Goal: Transaction & Acquisition: Purchase product/service

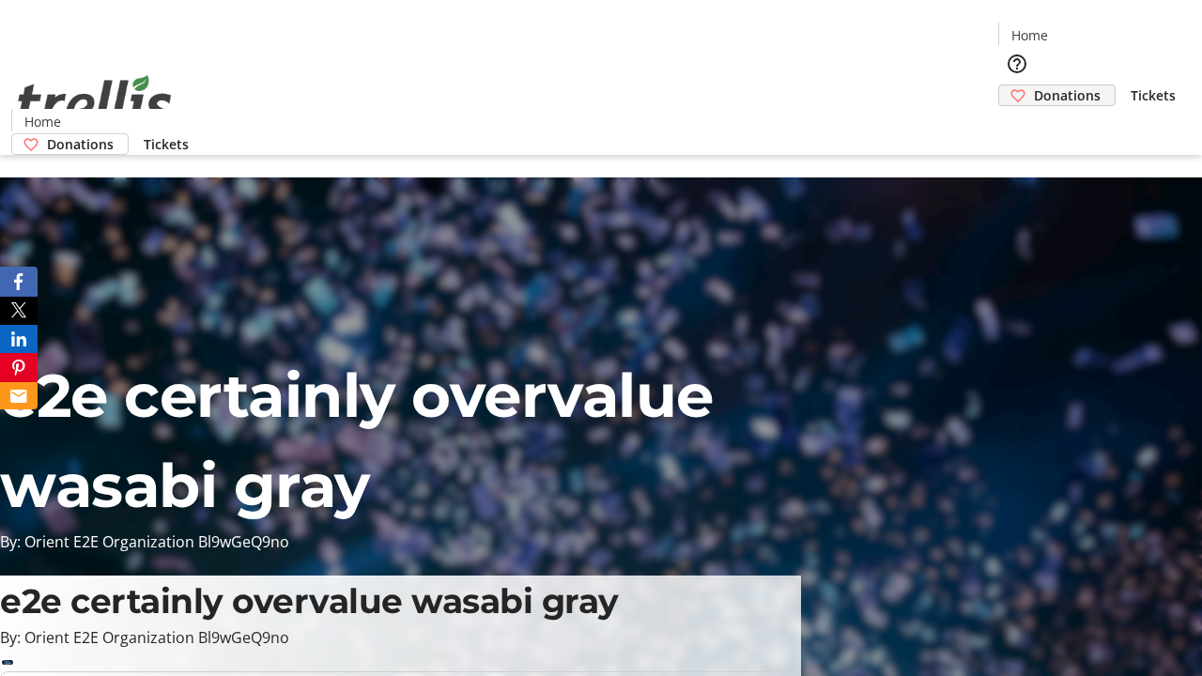
click at [1034, 85] on span "Donations" at bounding box center [1067, 95] width 67 height 20
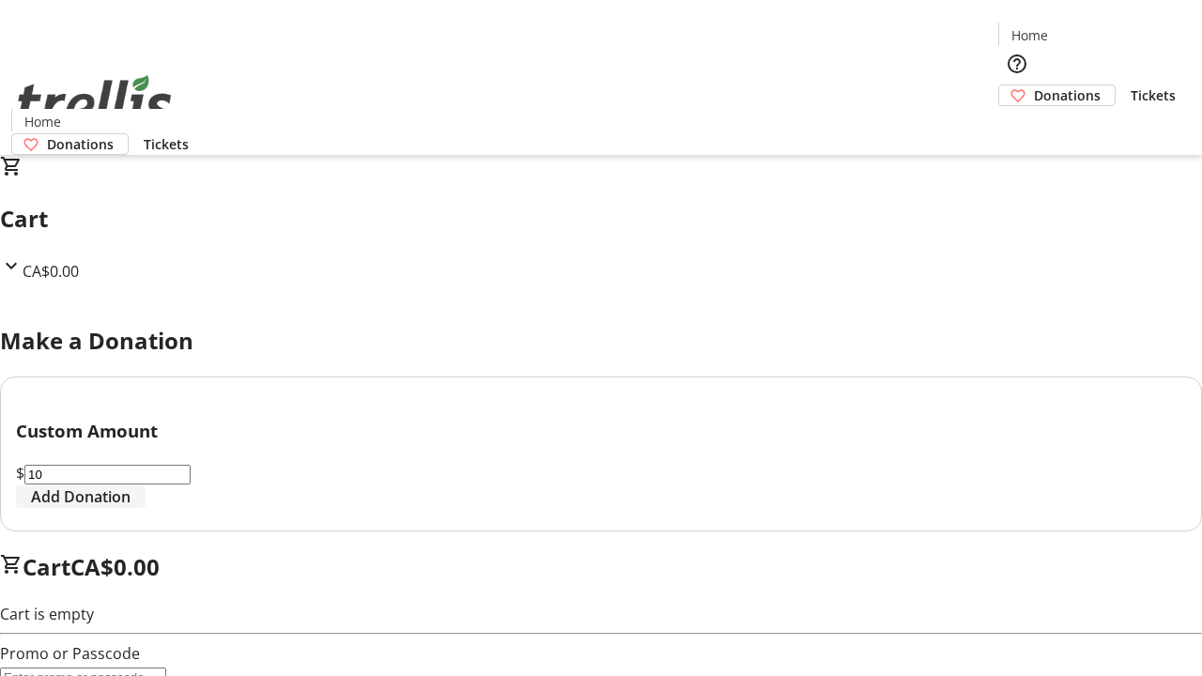
click at [131, 508] on span "Add Donation" at bounding box center [81, 497] width 100 height 23
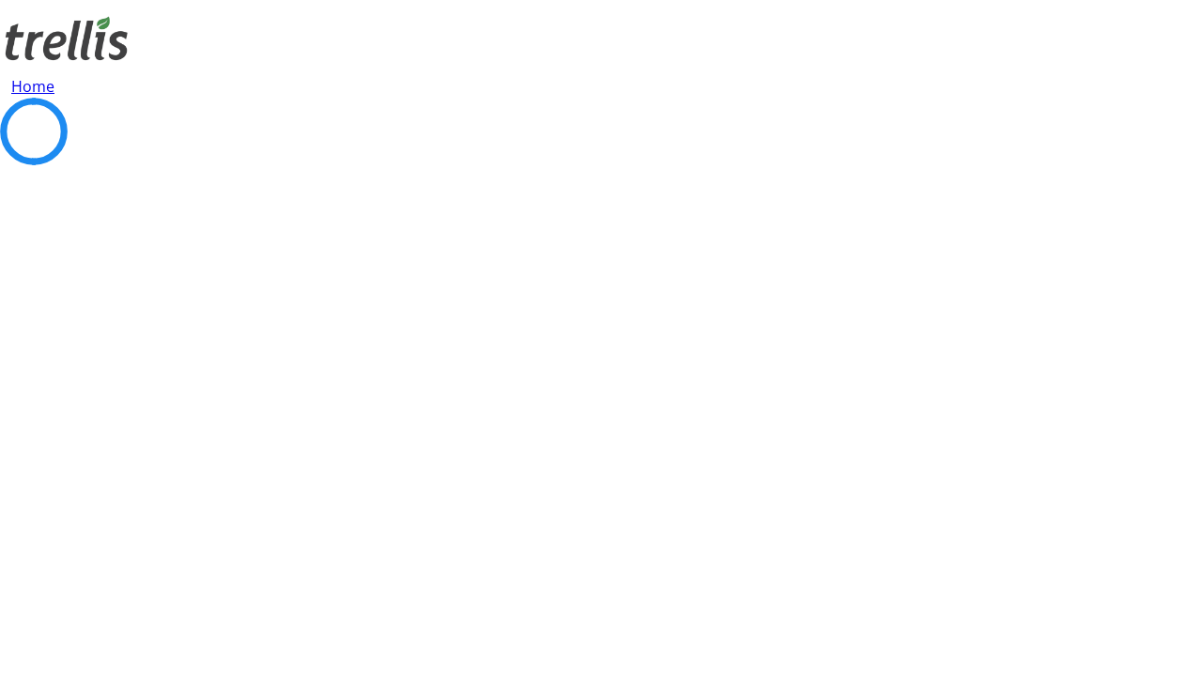
select select "CA"
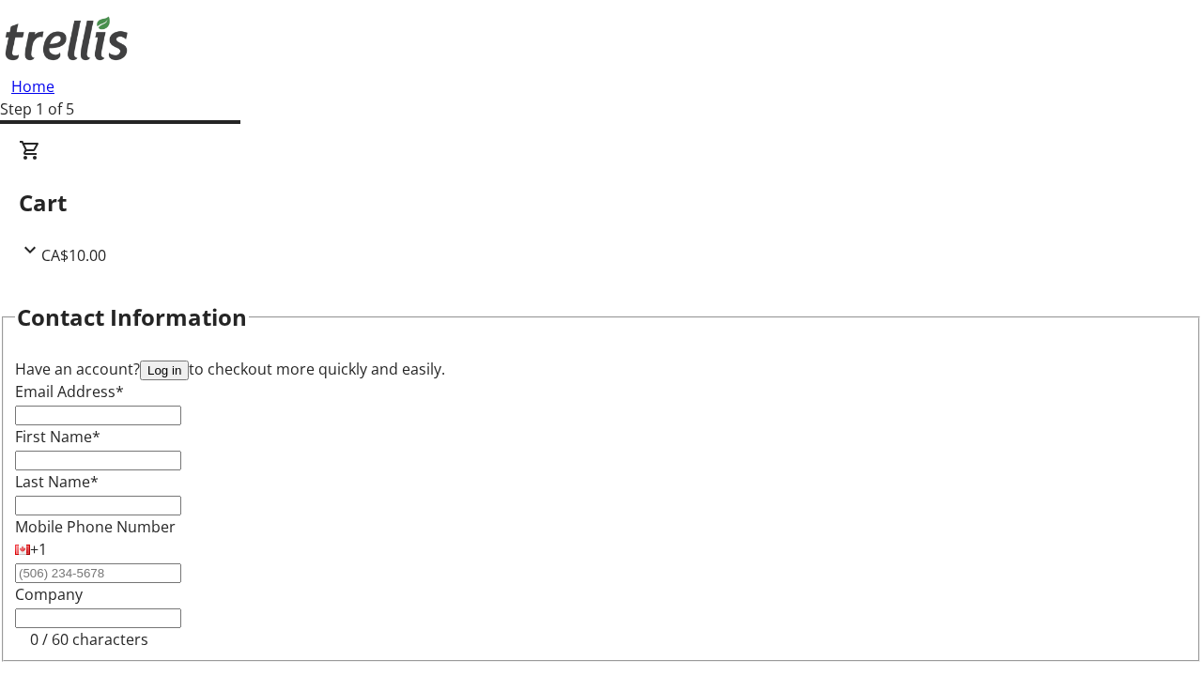
click at [189, 361] on button "Log in" at bounding box center [164, 371] width 49 height 20
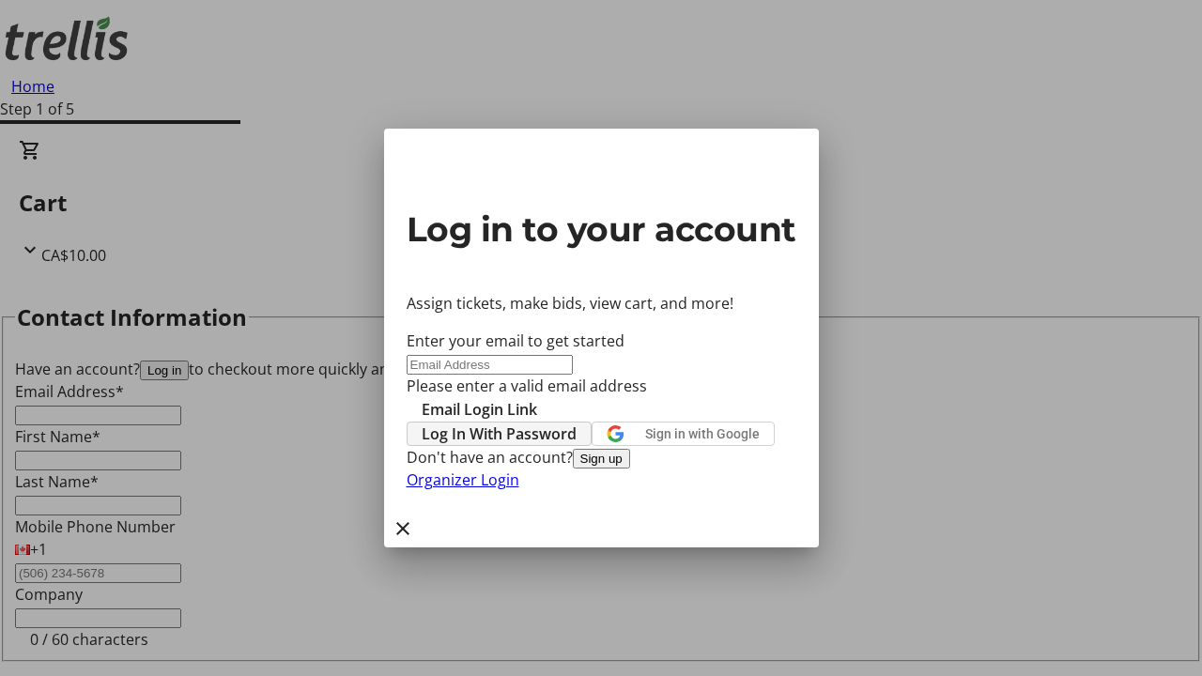
click at [577, 423] on span "Log In With Password" at bounding box center [499, 434] width 155 height 23
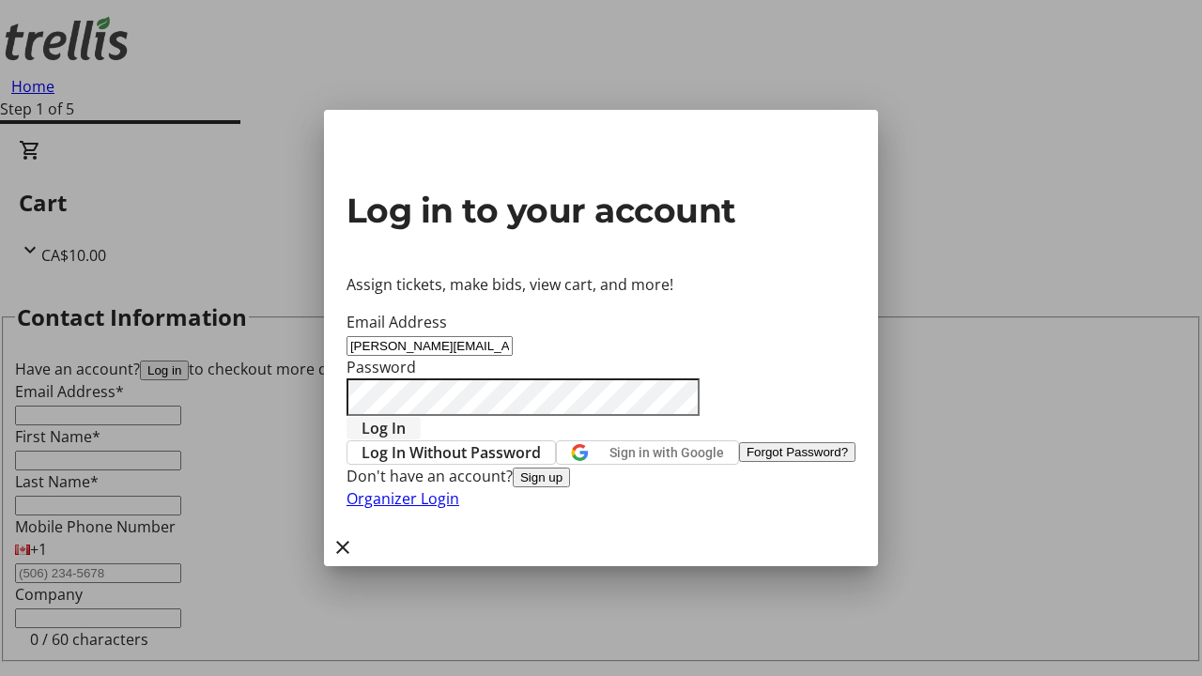
click at [406, 417] on span "Log In" at bounding box center [384, 428] width 44 height 23
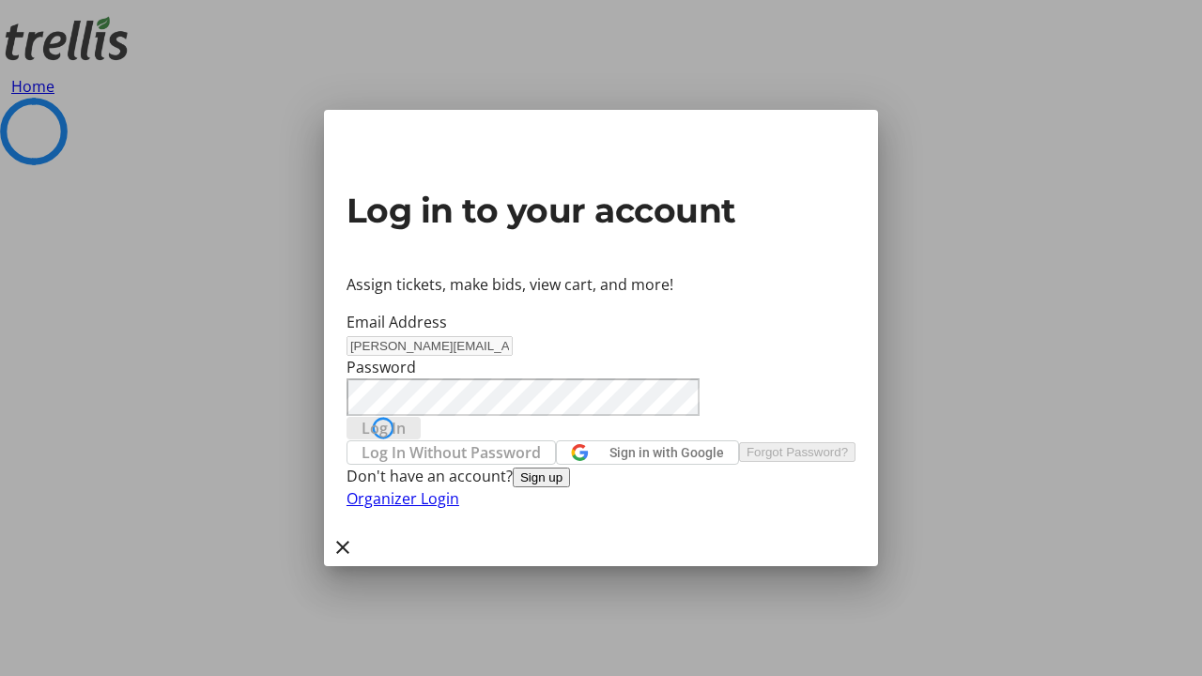
select select "CA"
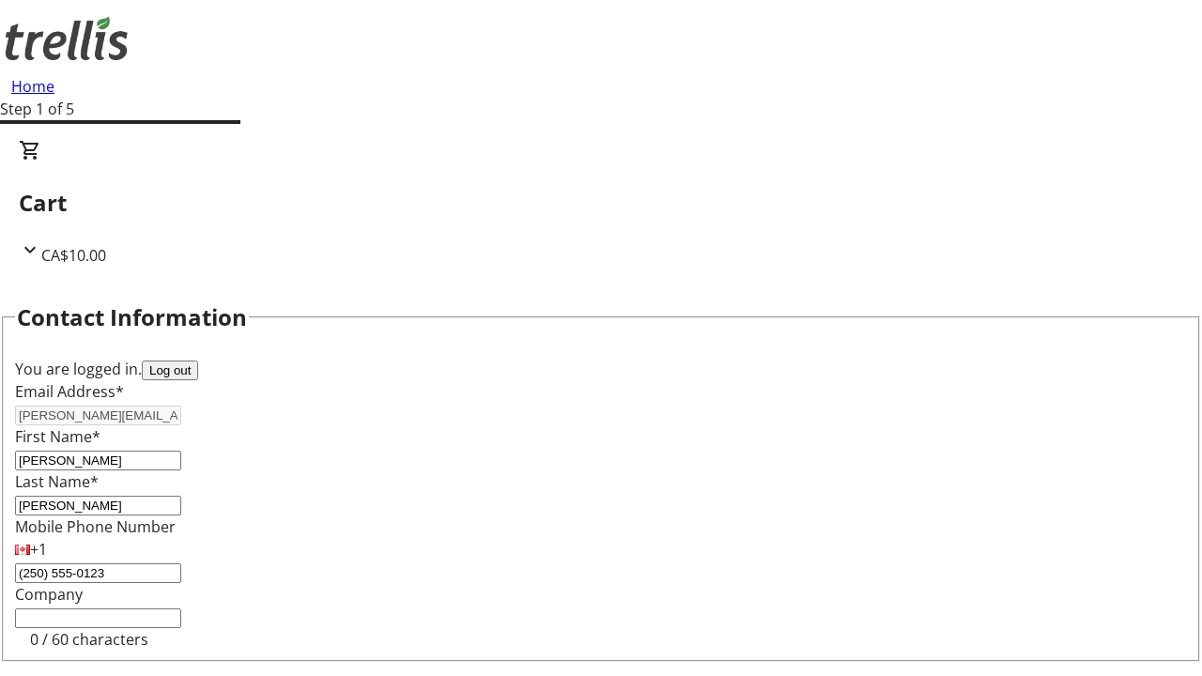
select select "CA"
type input "[STREET_ADDRESS][PERSON_NAME]"
type input "Kelowna"
select select "BC"
type input "Kelowna"
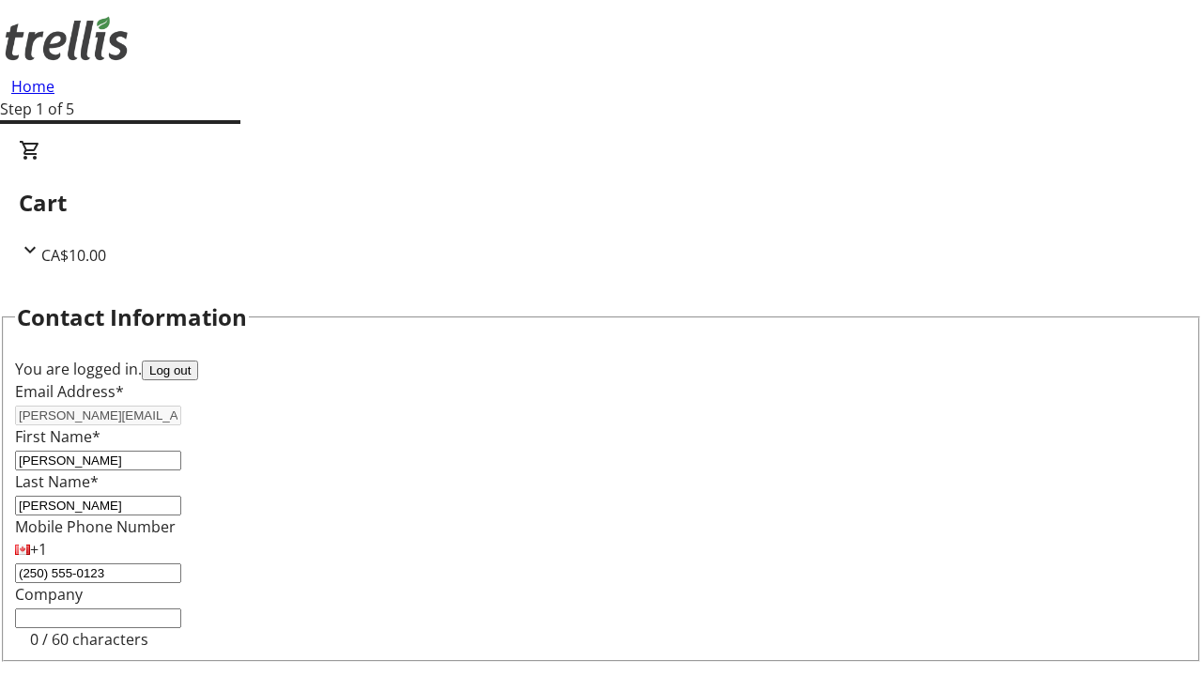
type input "V1Y 0C2"
